Goal: Task Accomplishment & Management: Use online tool/utility

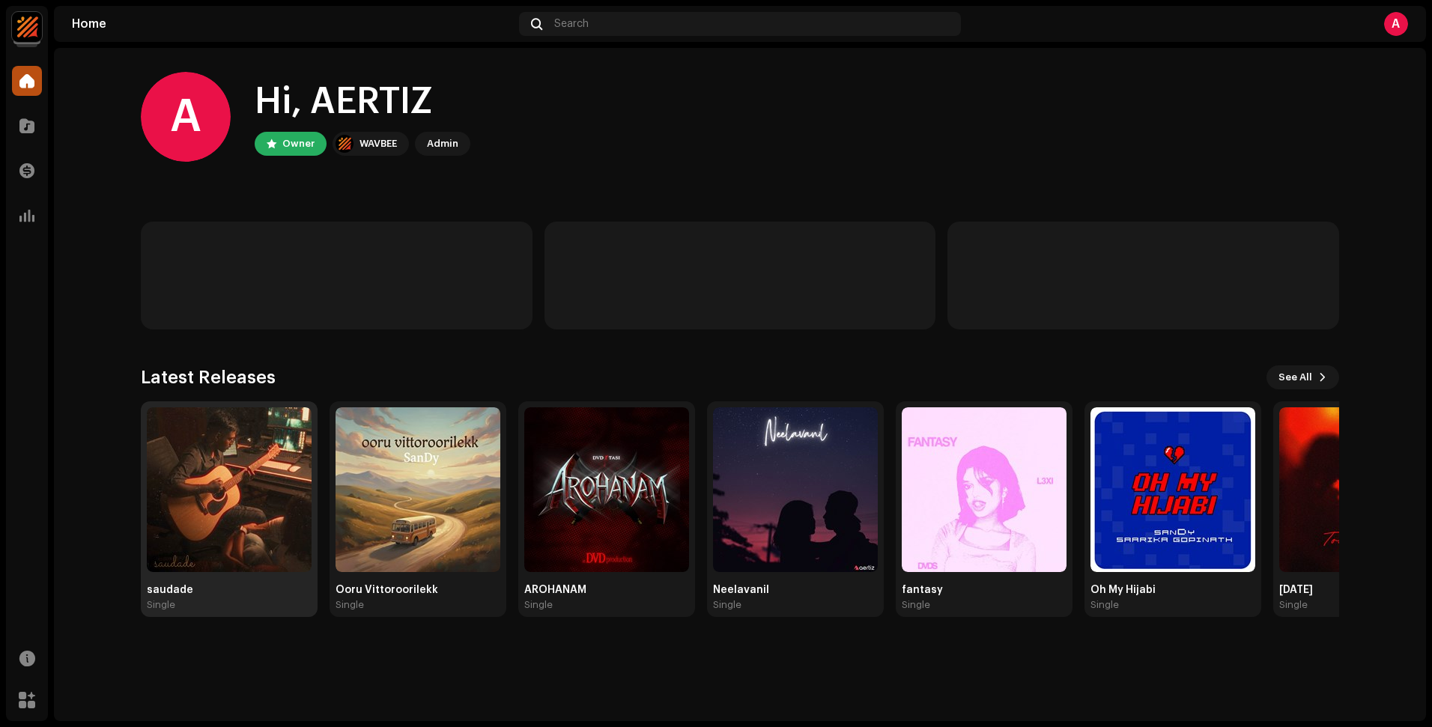
click at [207, 484] on img at bounding box center [229, 489] width 165 height 165
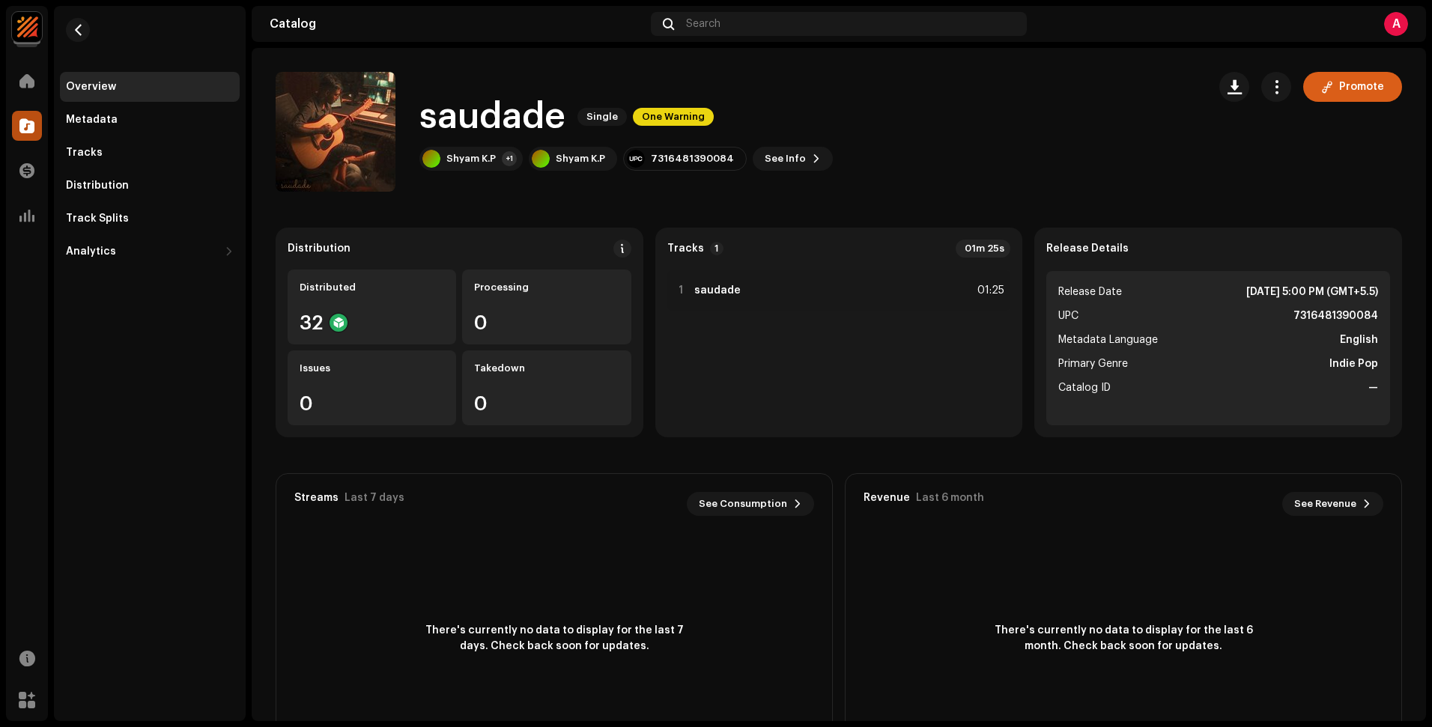
click at [1343, 90] on span "Promote" at bounding box center [1361, 87] width 45 height 30
click at [1359, 92] on span "Promote" at bounding box center [1361, 87] width 45 height 30
click at [1313, 96] on button "Promote" at bounding box center [1352, 87] width 99 height 30
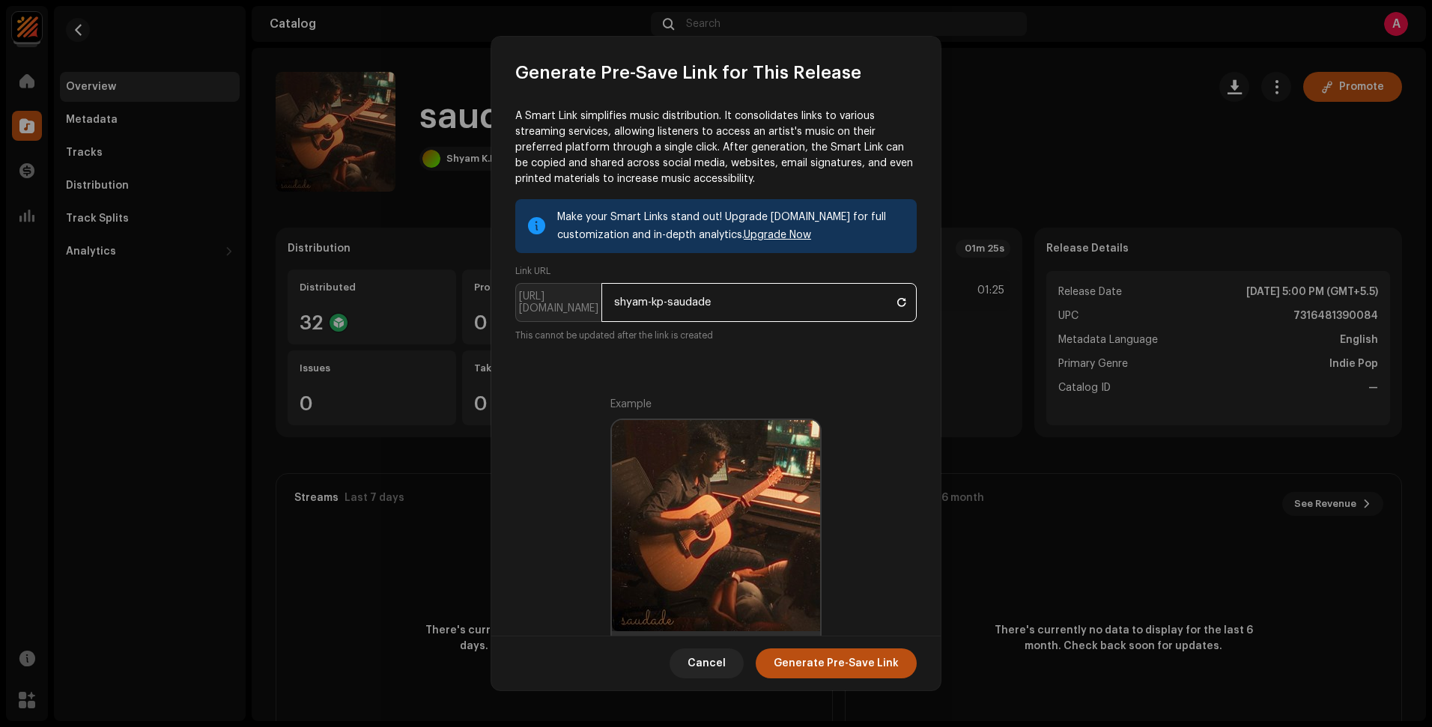
drag, startPoint x: 669, startPoint y: 302, endPoint x: 609, endPoint y: 299, distance: 59.2
click at [609, 299] on input "shyam-kp-saudade" at bounding box center [758, 302] width 315 height 39
click at [903, 305] on button at bounding box center [901, 302] width 18 height 18
drag, startPoint x: 669, startPoint y: 298, endPoint x: 606, endPoint y: 298, distance: 62.1
click at [606, 298] on input "shyam-kp-saudade" at bounding box center [758, 302] width 315 height 39
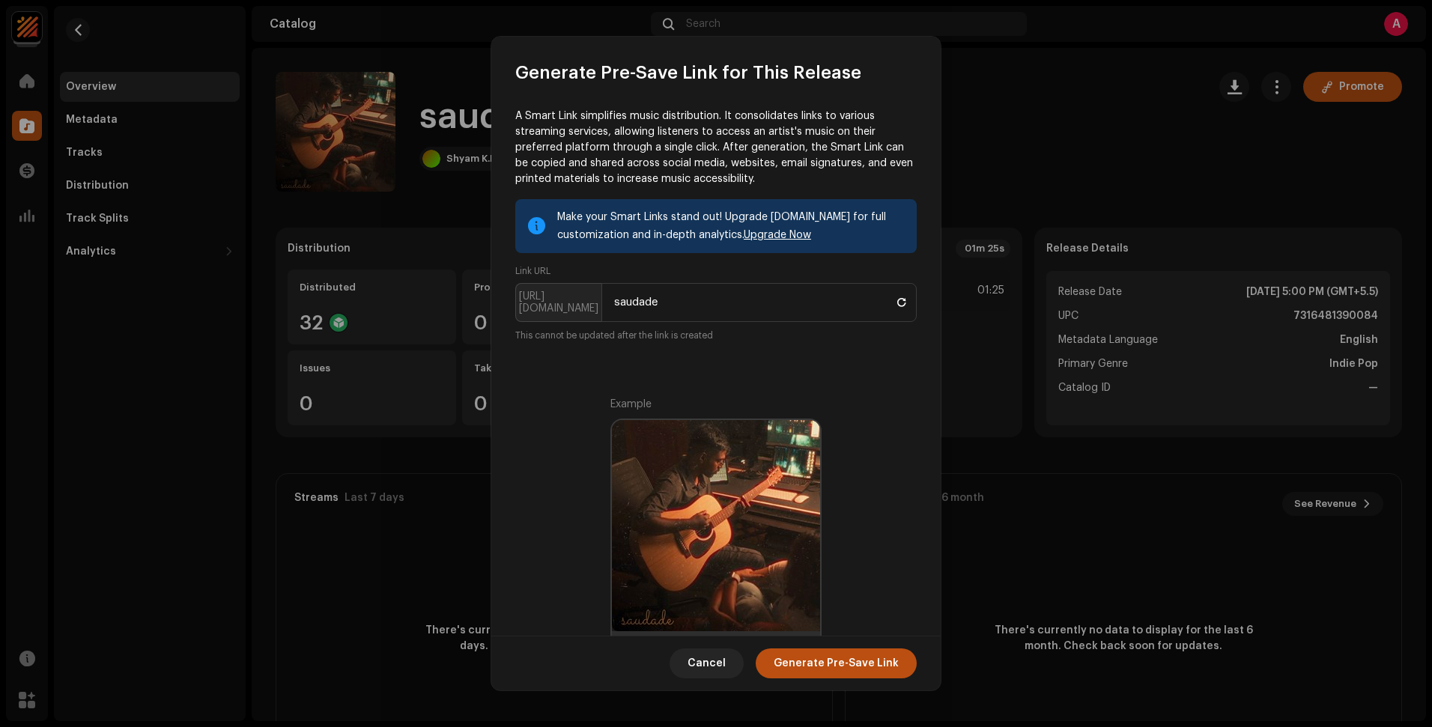
click at [791, 377] on div "Make your Smart Links stand out! Upgrade [DOMAIN_NAME] for full customization a…" at bounding box center [715, 582] width 401 height 767
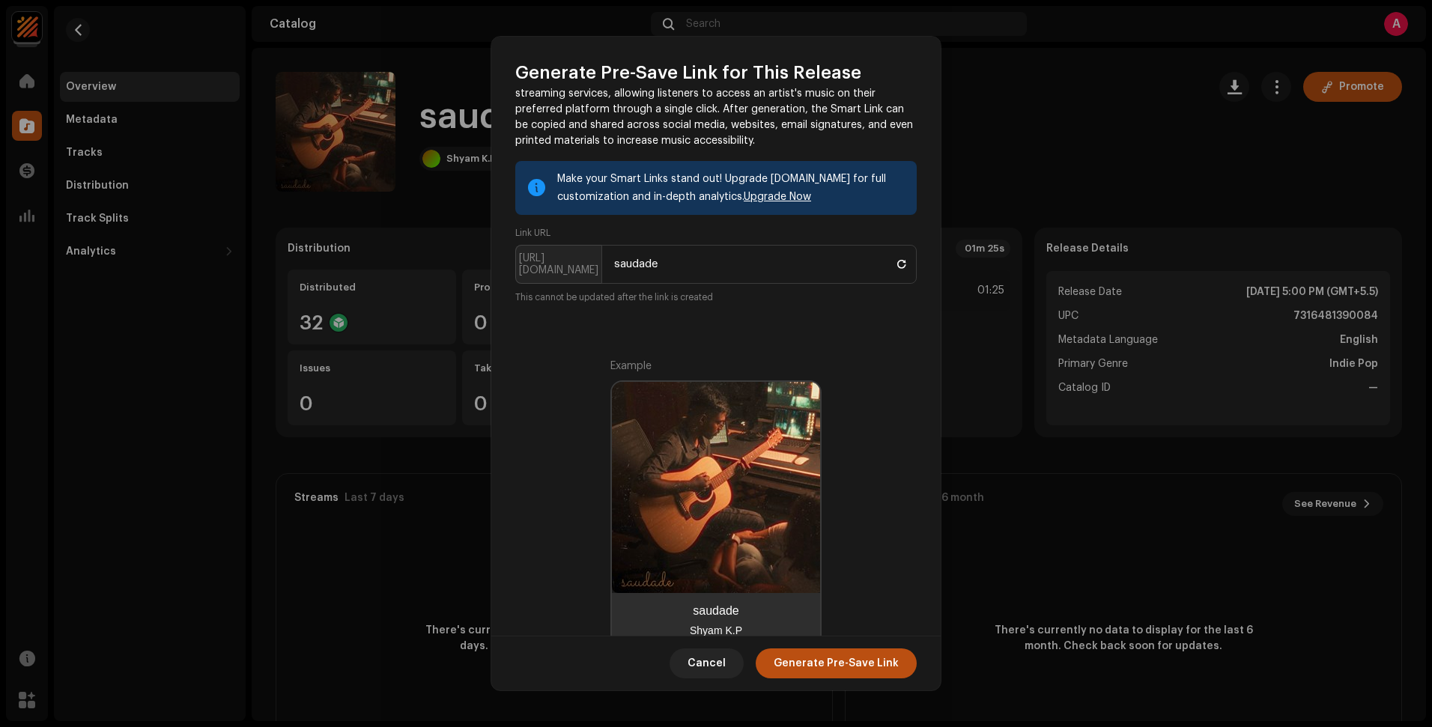
scroll to position [353, 0]
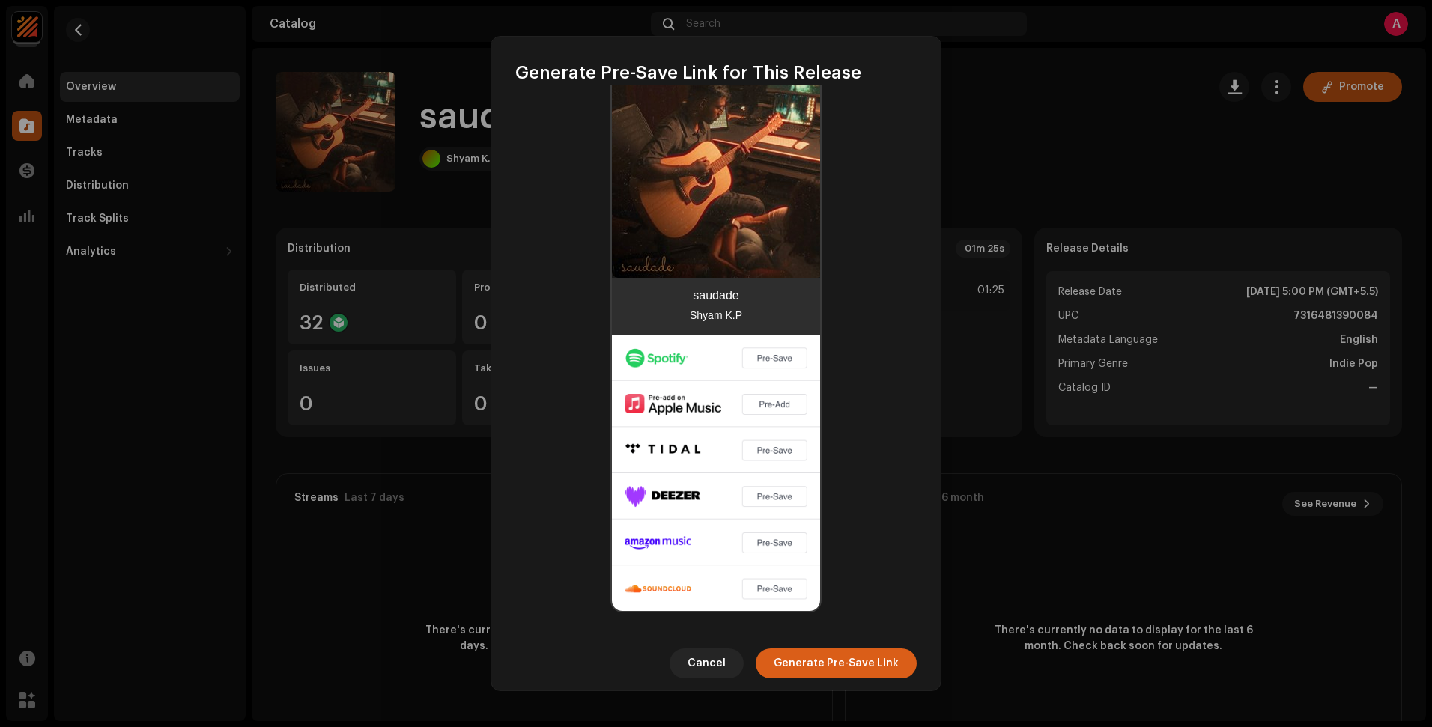
click at [843, 663] on span "Generate Pre-Save Link" at bounding box center [835, 663] width 125 height 30
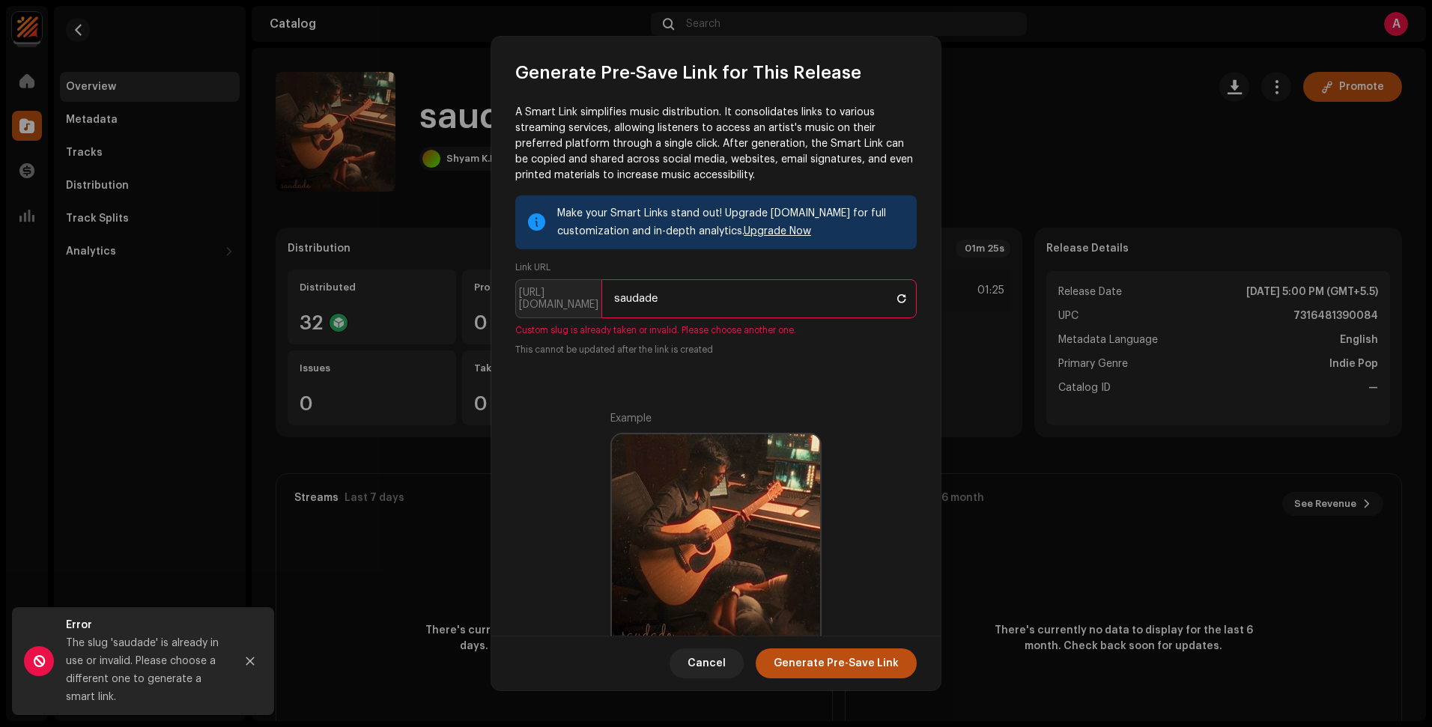
scroll to position [0, 0]
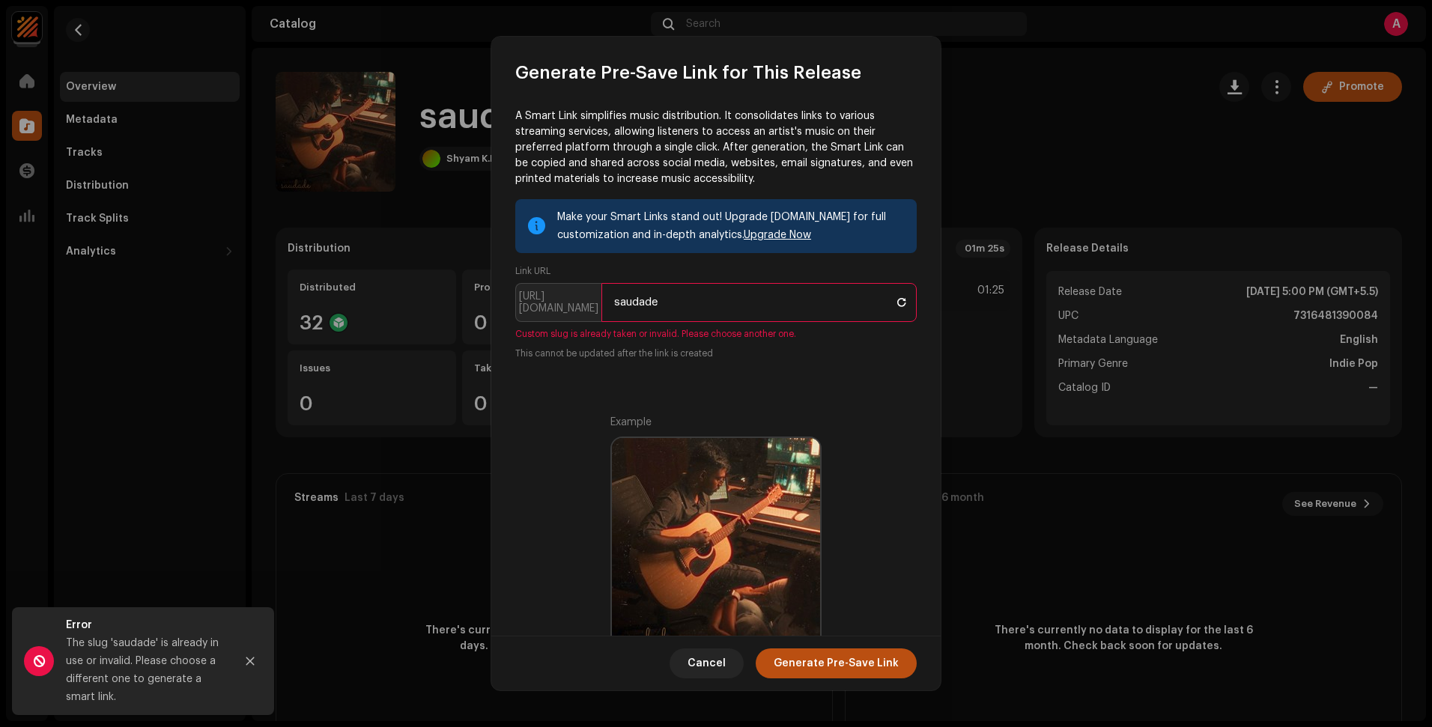
click at [705, 304] on input "saudade" at bounding box center [758, 302] width 315 height 39
click at [614, 305] on input "saudade" at bounding box center [758, 302] width 315 height 39
type input "sa-saudade"
click at [824, 654] on span "Generate Pre-Save Link" at bounding box center [835, 663] width 125 height 30
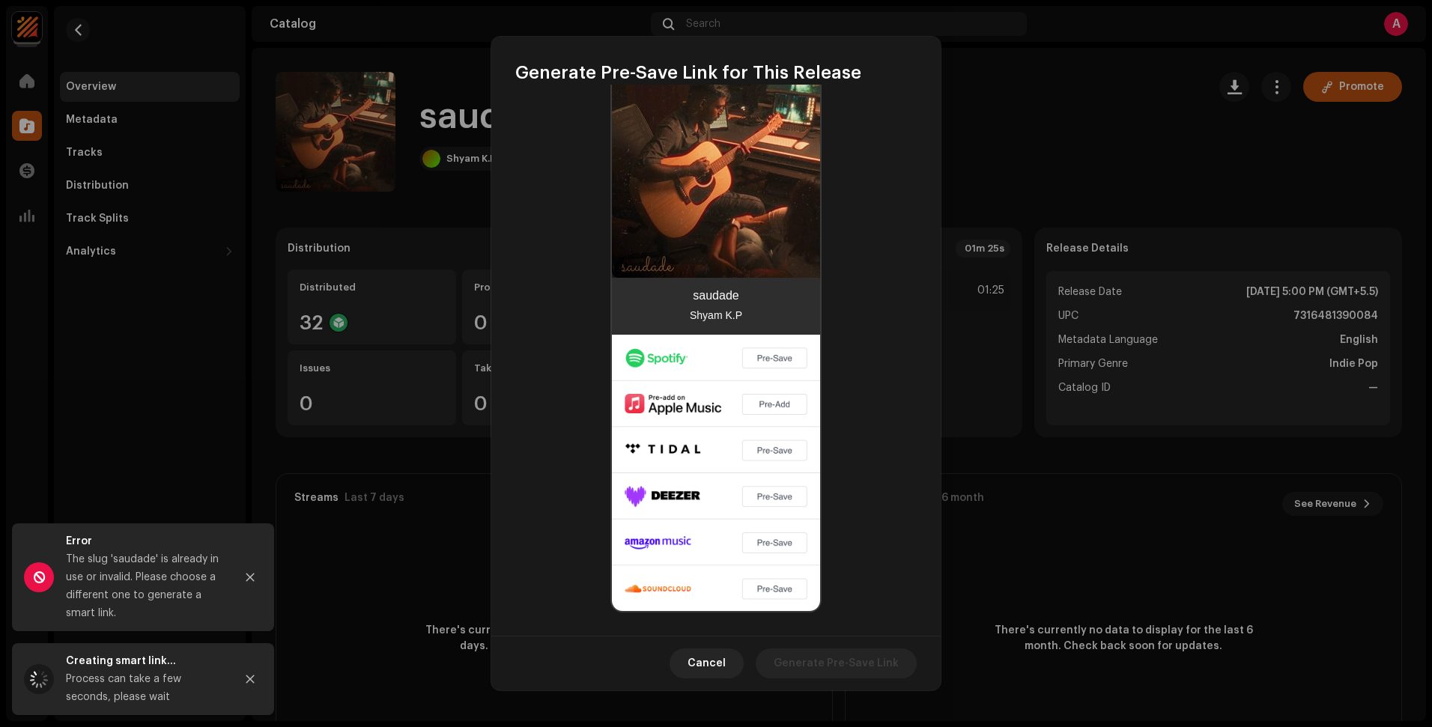
scroll to position [353, 0]
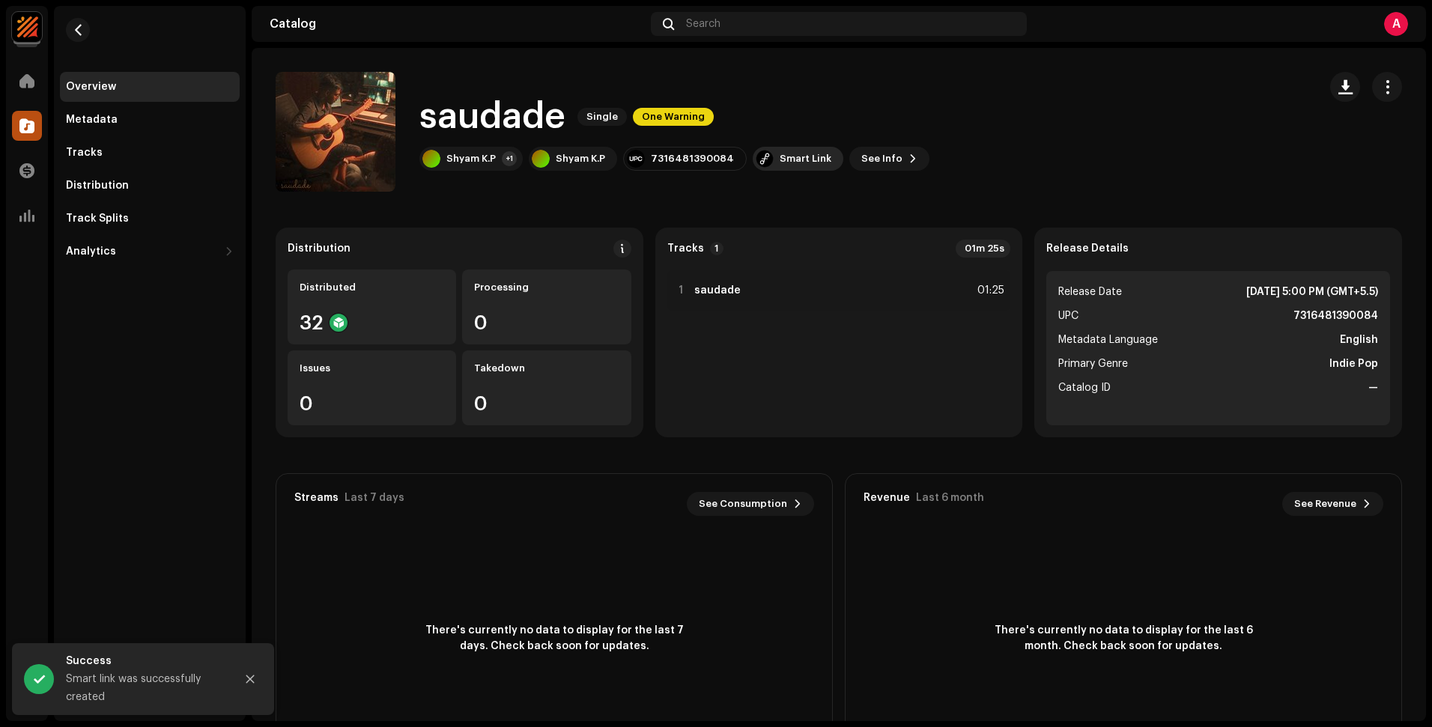
click at [792, 159] on div "Smart Link" at bounding box center [805, 159] width 52 height 12
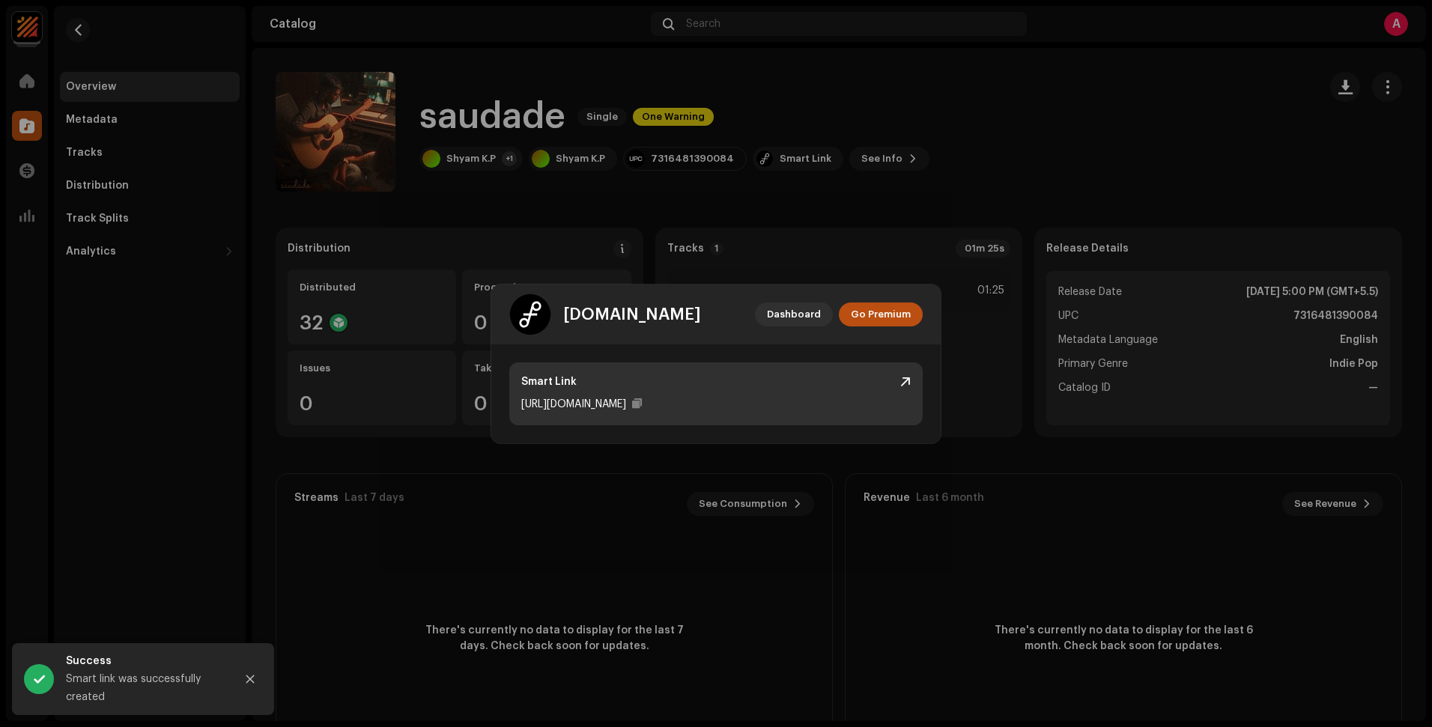
click at [597, 404] on div "[URL][DOMAIN_NAME]" at bounding box center [573, 404] width 105 height 18
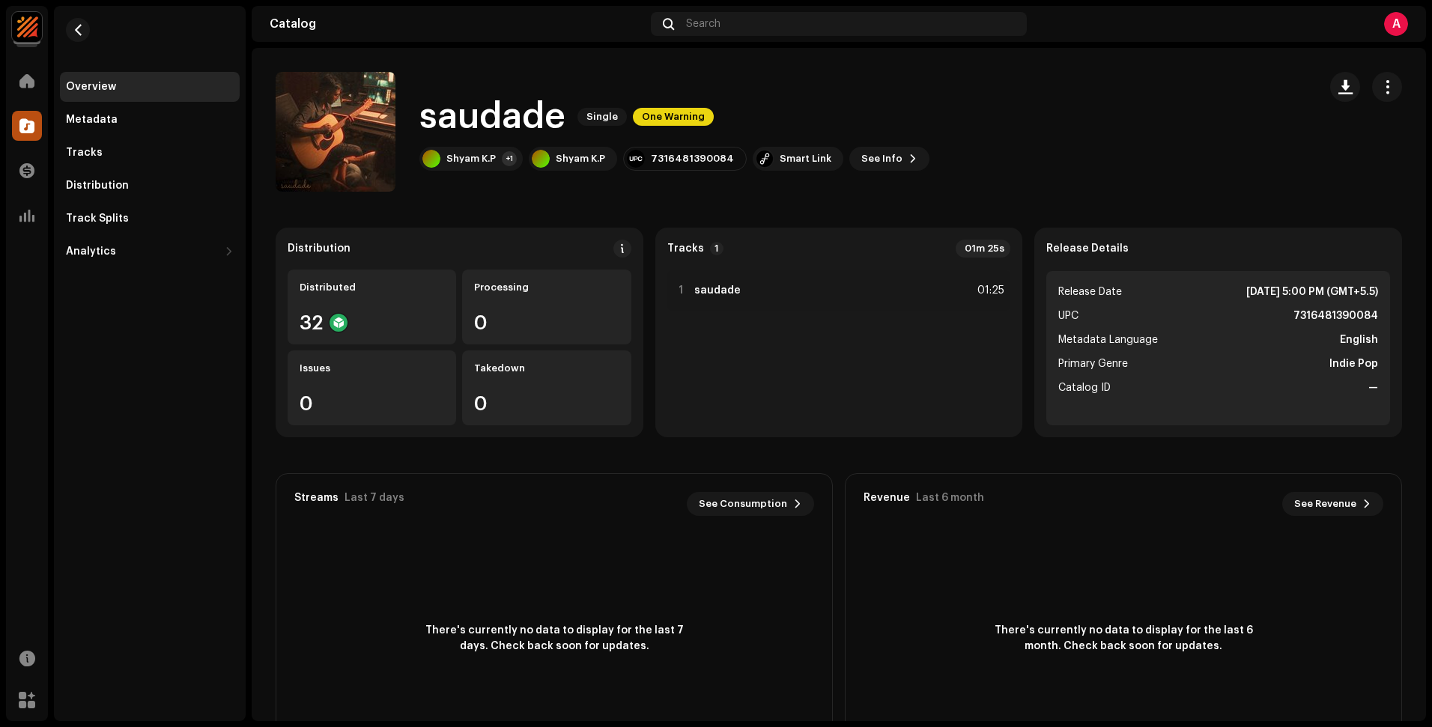
click at [1233, 184] on div "[DOMAIN_NAME] Dashboard Go Premium Smart Link [URL][DOMAIN_NAME]" at bounding box center [716, 363] width 1432 height 727
